Goal: Find contact information: Find contact information

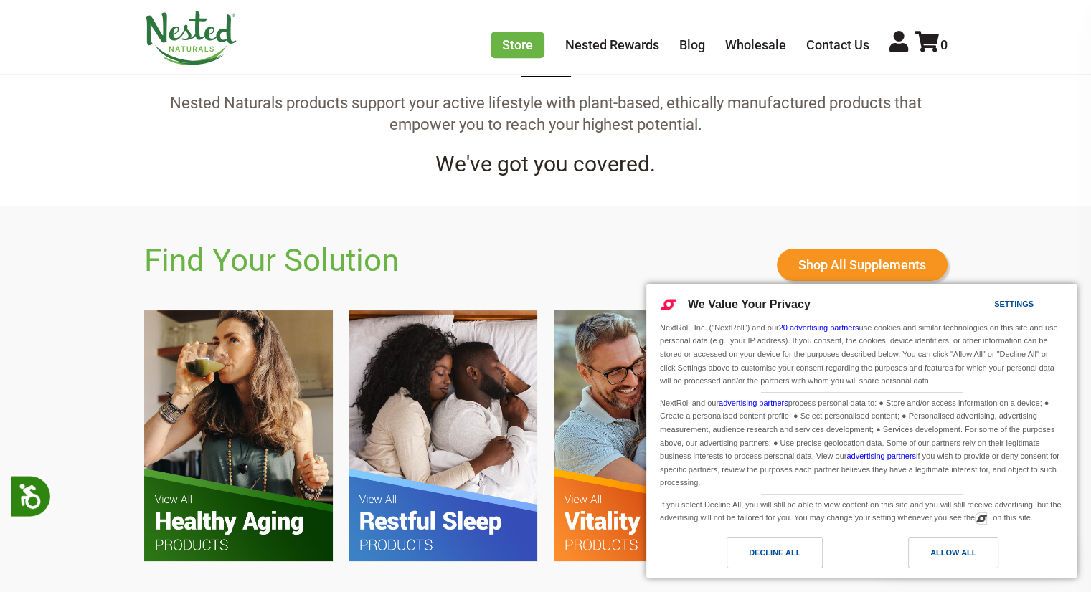
scroll to position [0, 4283]
click at [763, 555] on div "Decline All" at bounding box center [775, 553] width 52 height 16
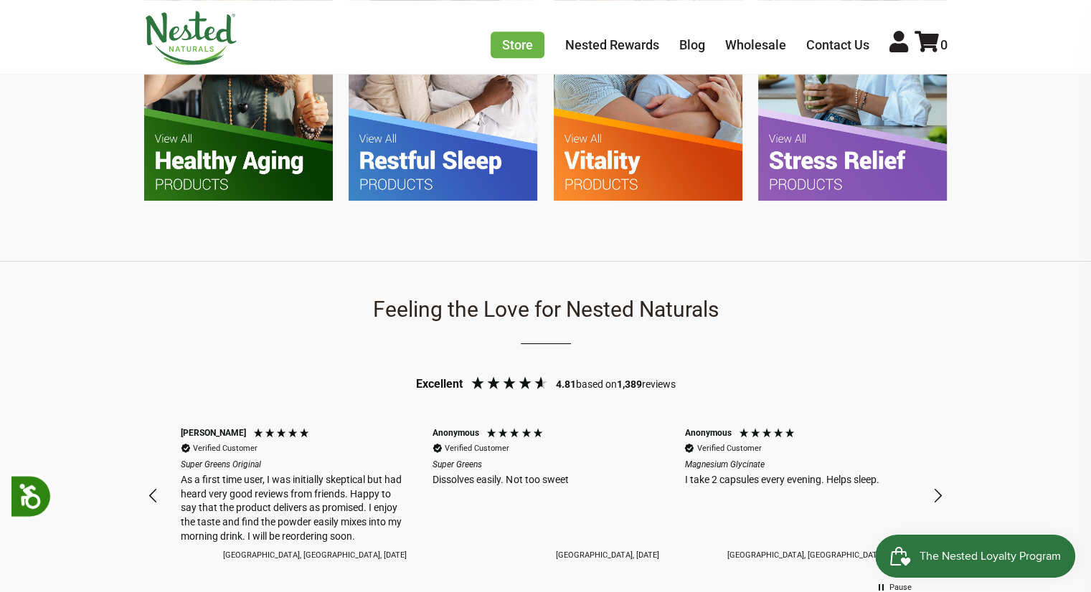
scroll to position [932, 0]
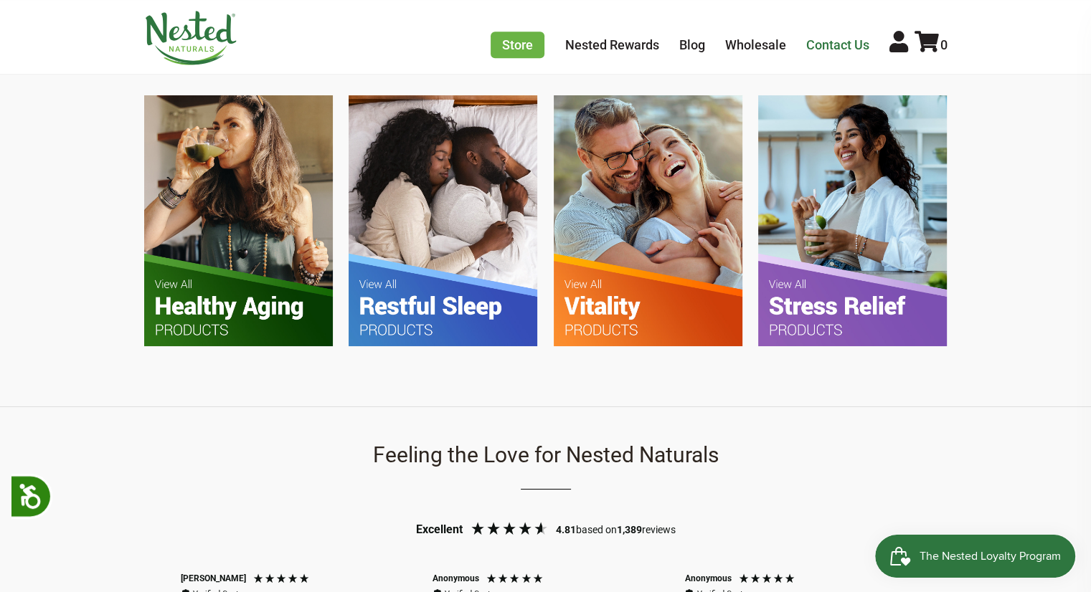
click at [826, 51] on link "Contact Us" at bounding box center [837, 44] width 63 height 15
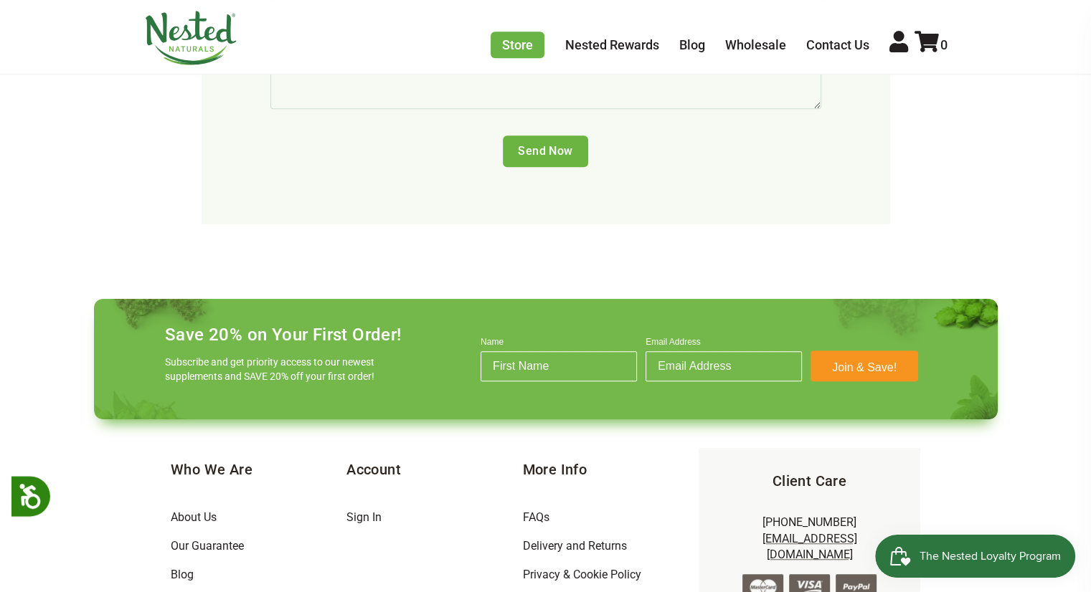
scroll to position [991, 0]
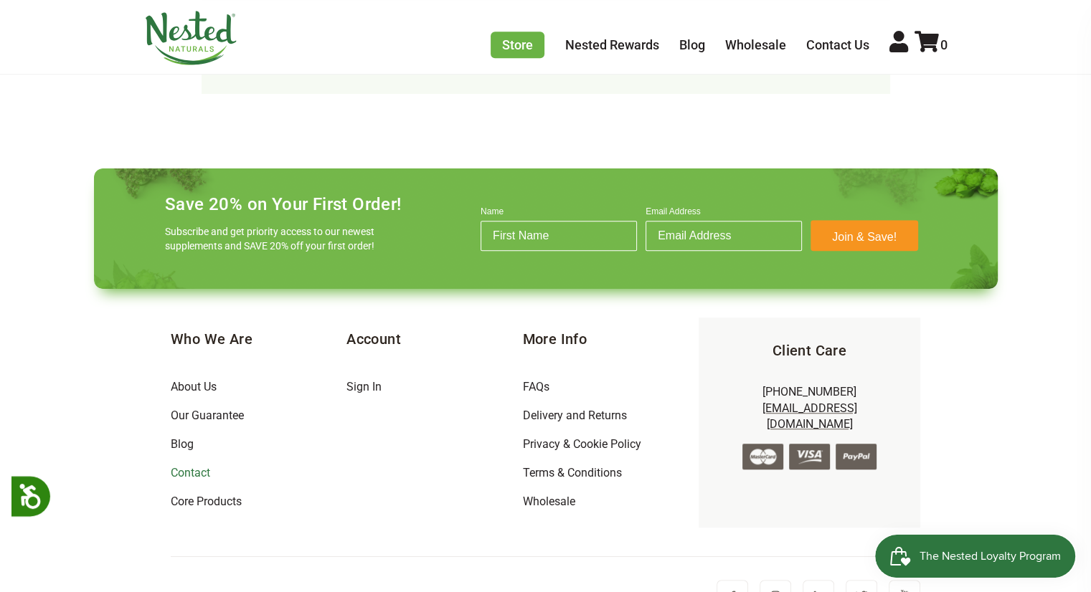
click at [192, 466] on link "Contact" at bounding box center [190, 473] width 39 height 14
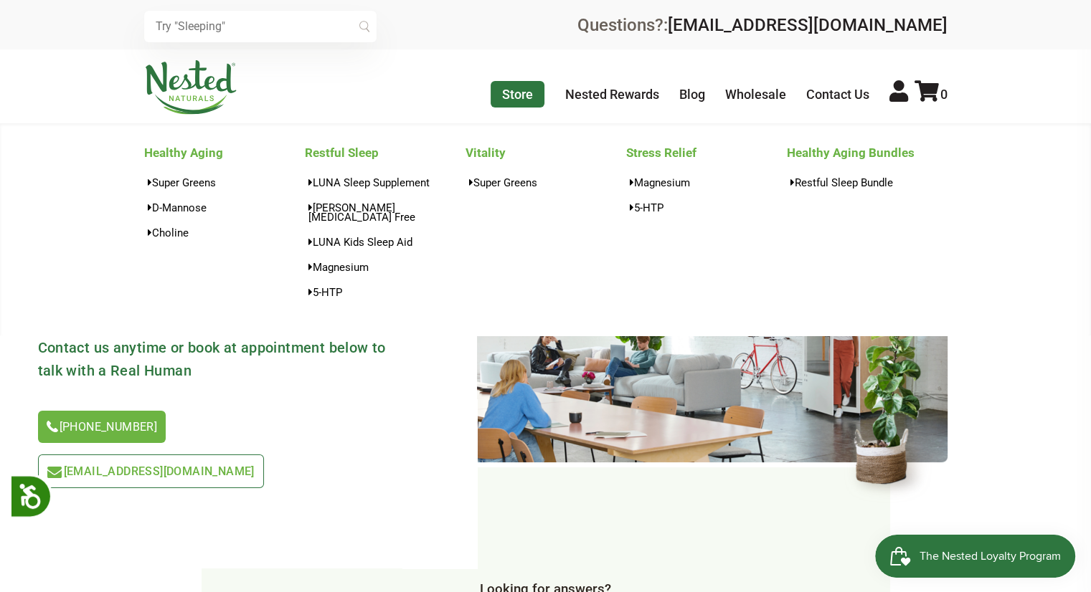
click at [519, 96] on link "Store" at bounding box center [518, 94] width 54 height 27
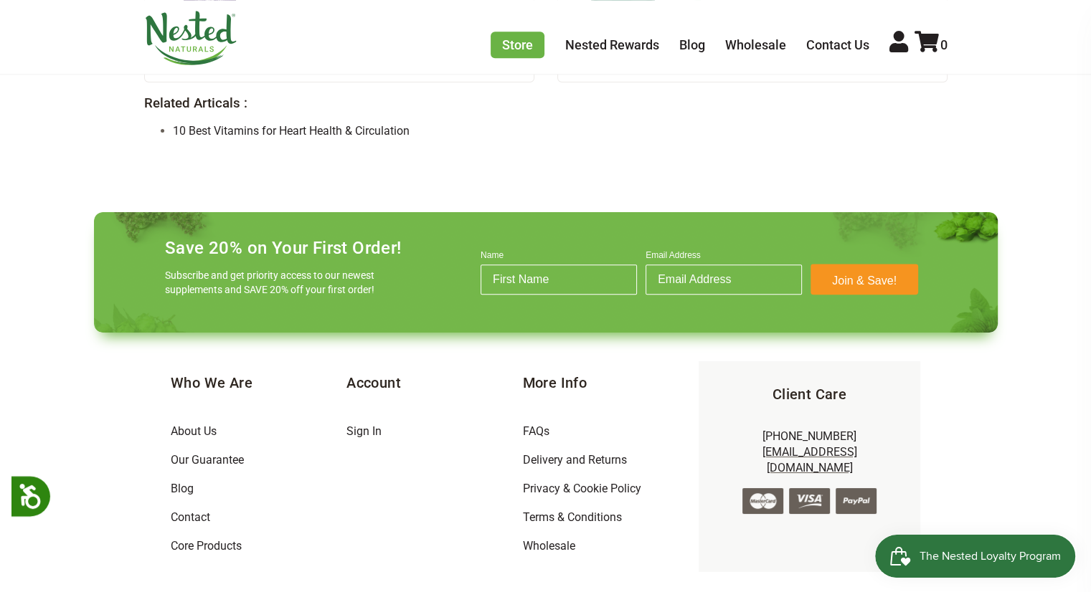
scroll to position [1563, 0]
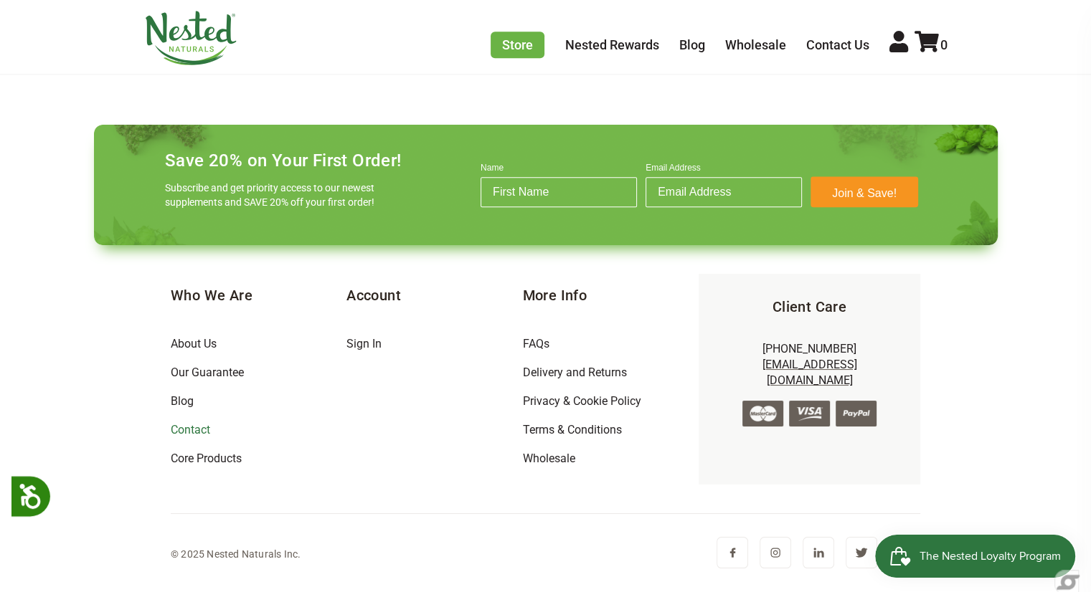
click at [181, 426] on link "Contact" at bounding box center [190, 430] width 39 height 14
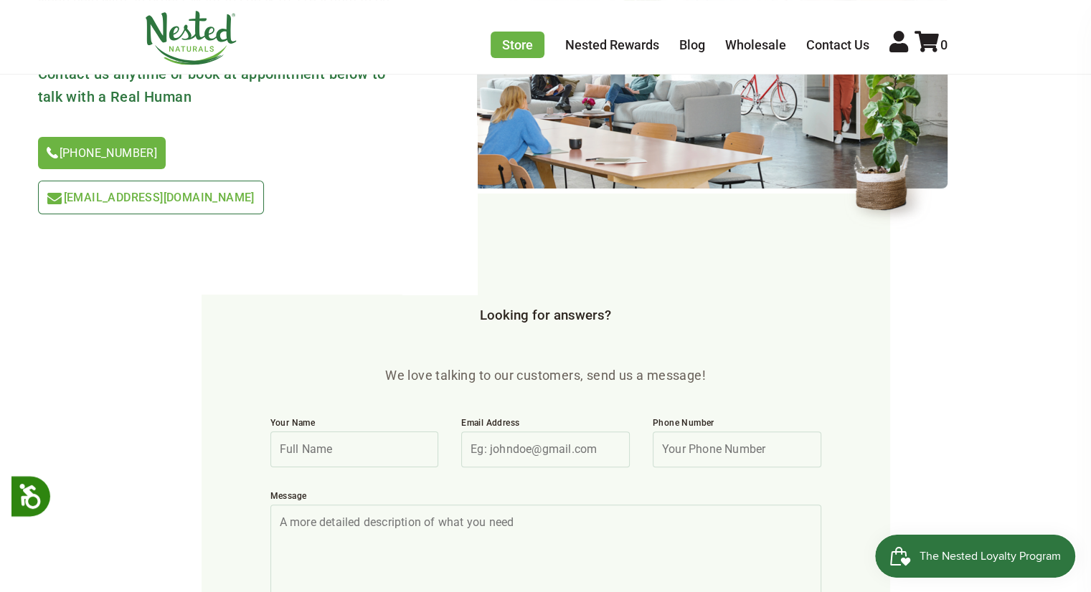
scroll to position [59, 0]
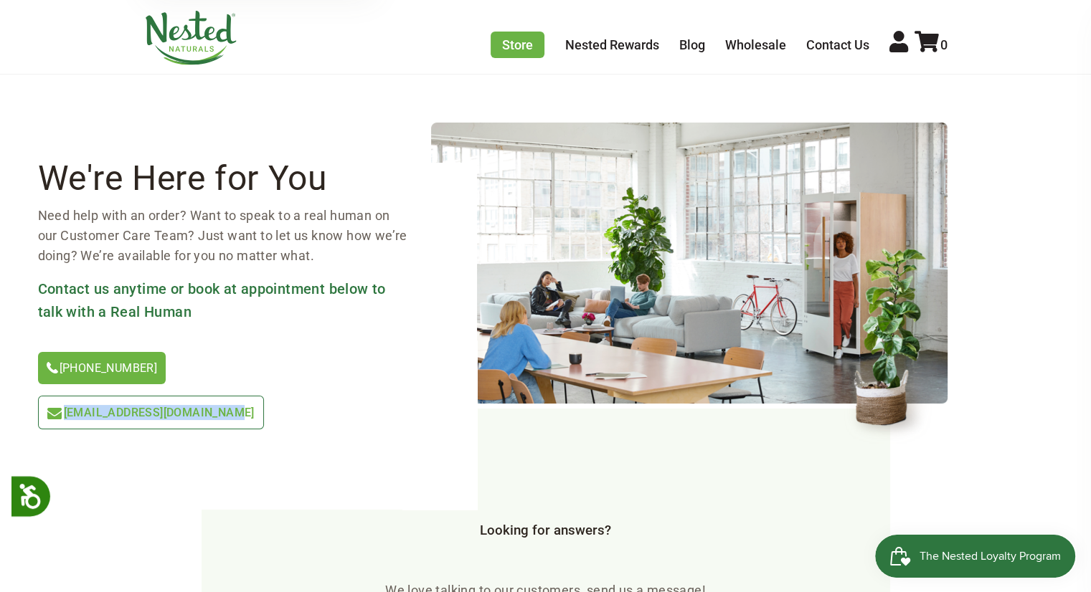
drag, startPoint x: 384, startPoint y: 372, endPoint x: 210, endPoint y: 370, distance: 174.3
click at [202, 376] on div "[PHONE_NUMBER] [EMAIL_ADDRESS][DOMAIN_NAME]" at bounding box center [223, 396] width 370 height 89
drag, startPoint x: 212, startPoint y: 369, endPoint x: 218, endPoint y: 365, distance: 7.8
